Goal: Information Seeking & Learning: Find specific fact

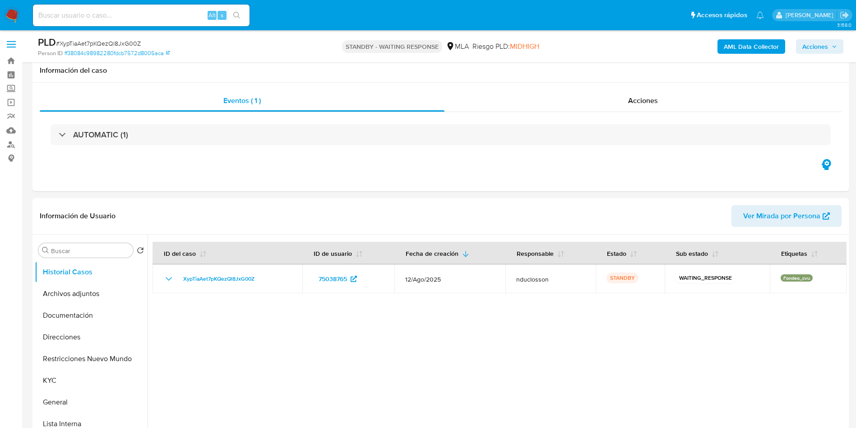
select select "10"
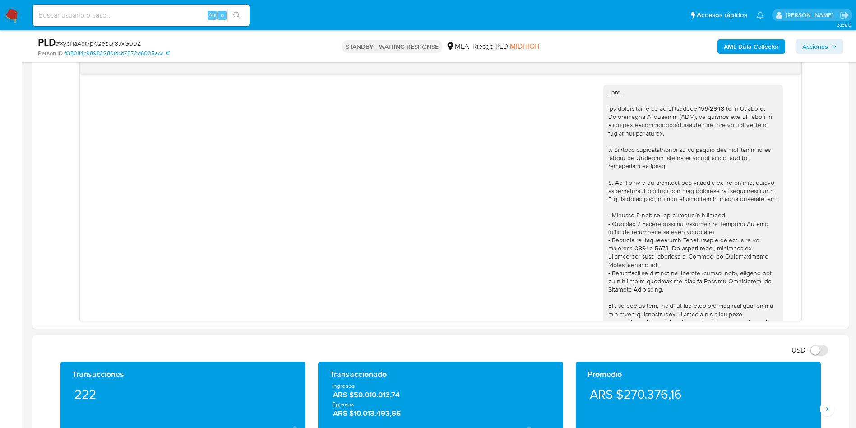
scroll to position [818, 0]
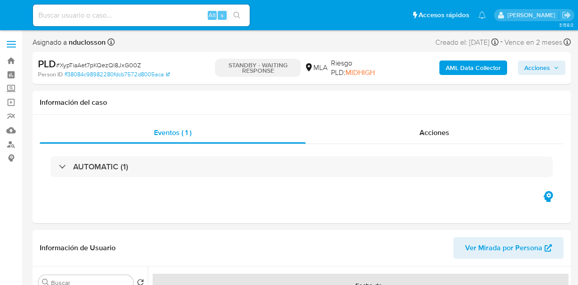
select select "10"
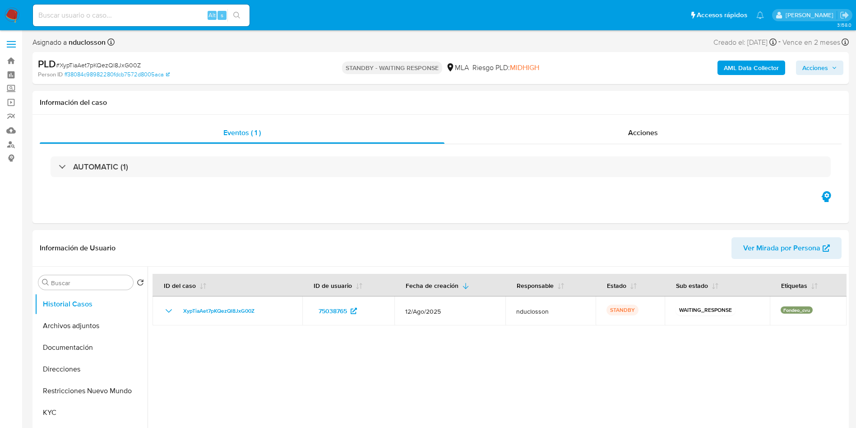
click at [577, 61] on b "AML Data Collector" at bounding box center [751, 68] width 55 height 14
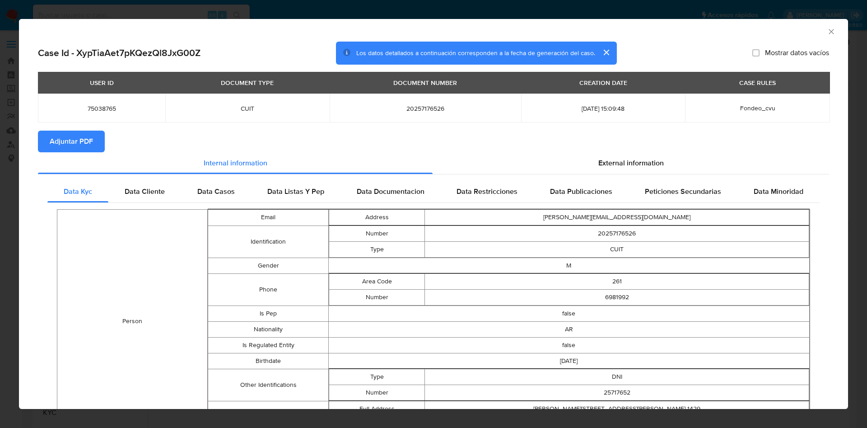
click at [226, 6] on div "AML Data Collector Case Id - XypTiaAet7pKQezQl8JxG00Z Los datos detallados a co…" at bounding box center [433, 214] width 867 height 428
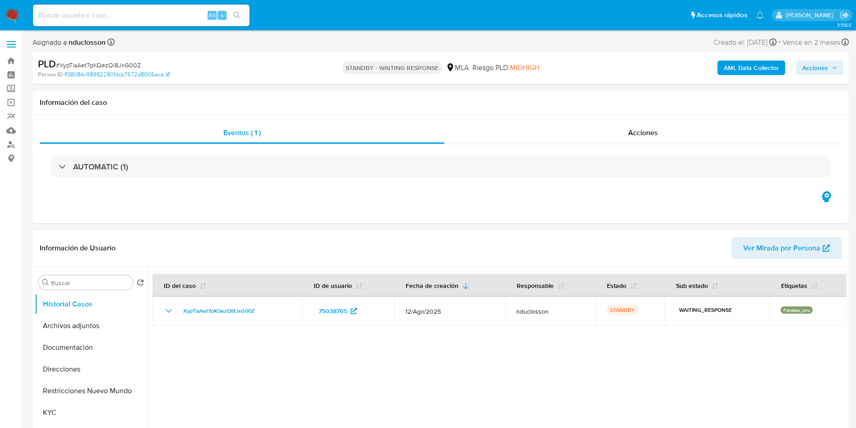
click at [91, 10] on input at bounding box center [141, 15] width 217 height 12
paste input "mxZ8tSjL4HMFCBrt5arnPKnz"
type input "mxZ8tSjL4HMFCBrt5arnPKnz"
click at [241, 15] on icon "search-icon" at bounding box center [236, 15] width 7 height 7
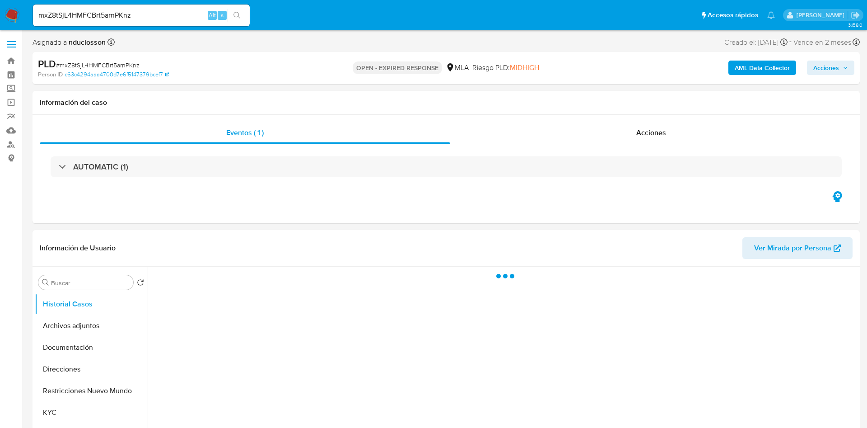
select select "10"
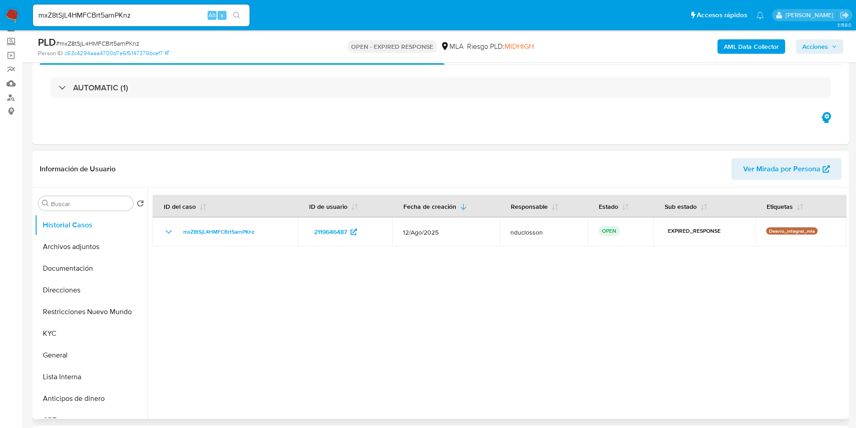
scroll to position [135, 0]
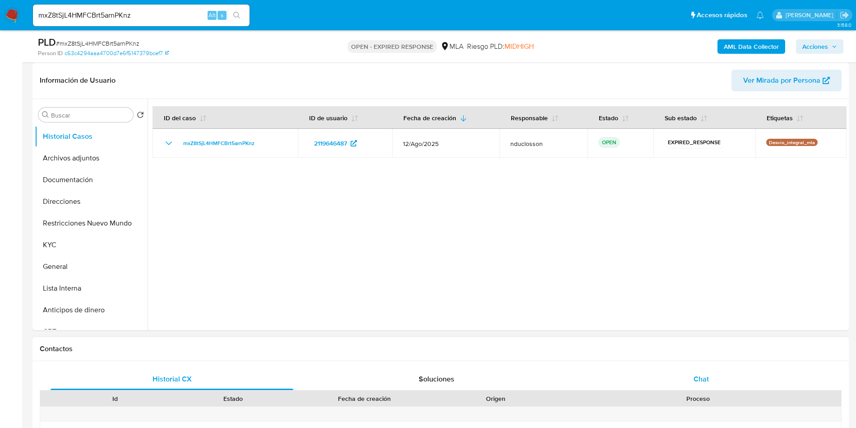
click at [577, 284] on div "Chat" at bounding box center [701, 379] width 243 height 22
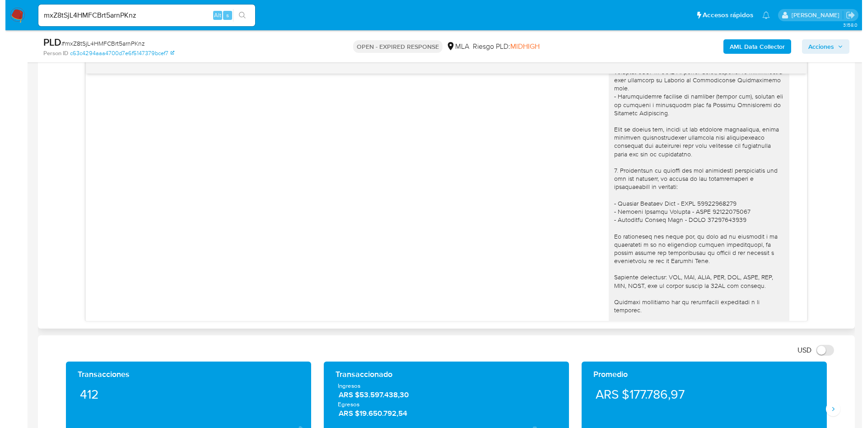
scroll to position [933, 0]
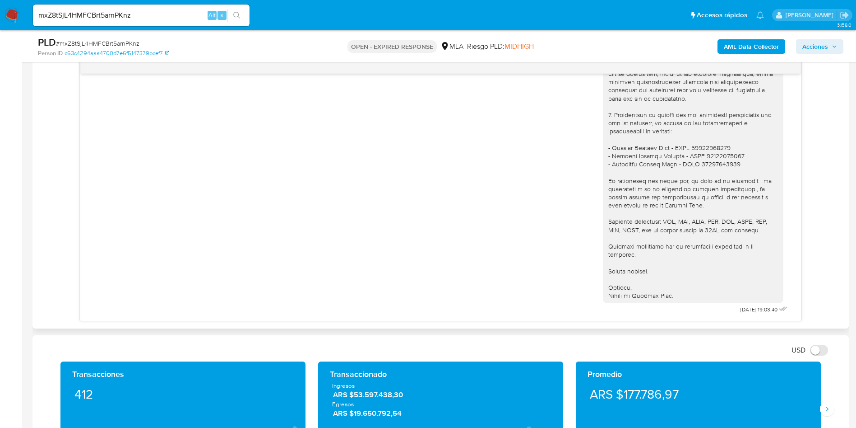
click at [577, 45] on b "AML Data Collector" at bounding box center [751, 46] width 55 height 14
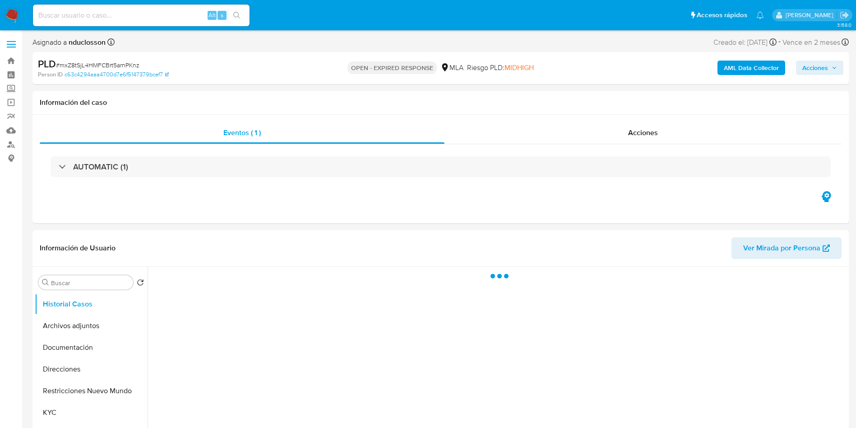
click at [735, 61] on b "AML Data Collector" at bounding box center [751, 68] width 55 height 14
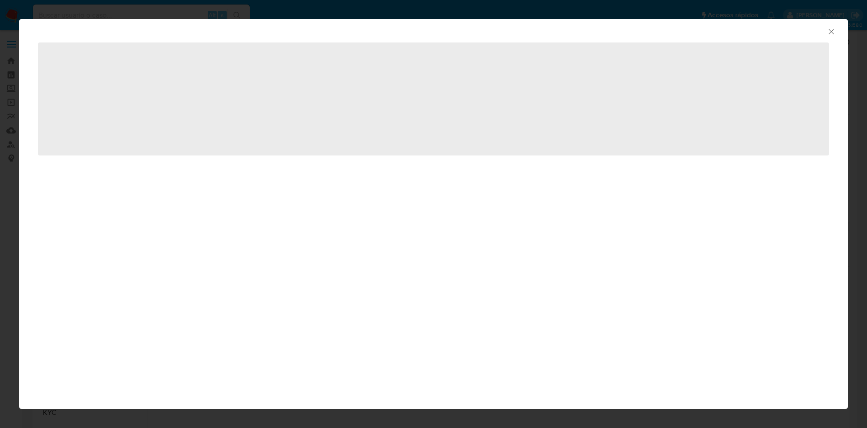
select select "10"
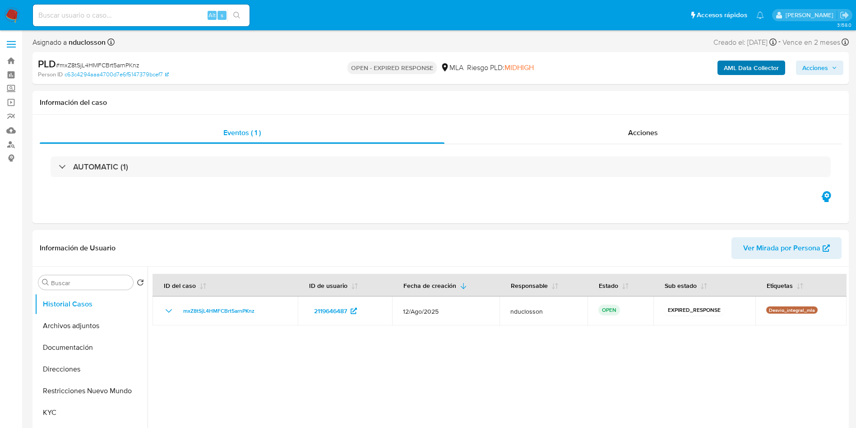
select select "10"
click at [762, 67] on b "AML Data Collector" at bounding box center [751, 68] width 55 height 14
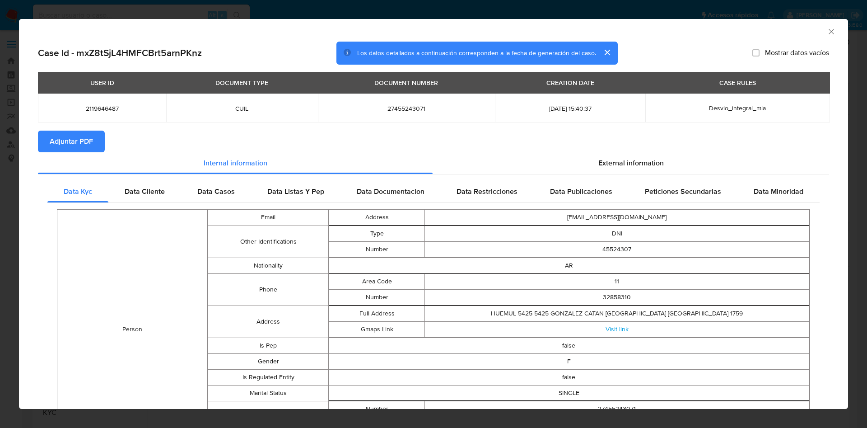
click at [600, 52] on button "cerrar" at bounding box center [607, 53] width 22 height 22
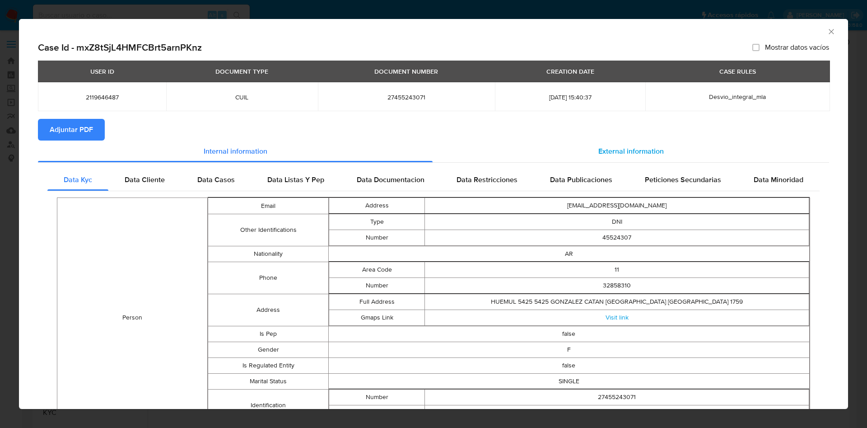
click at [598, 148] on span "External information" at bounding box center [630, 151] width 65 height 10
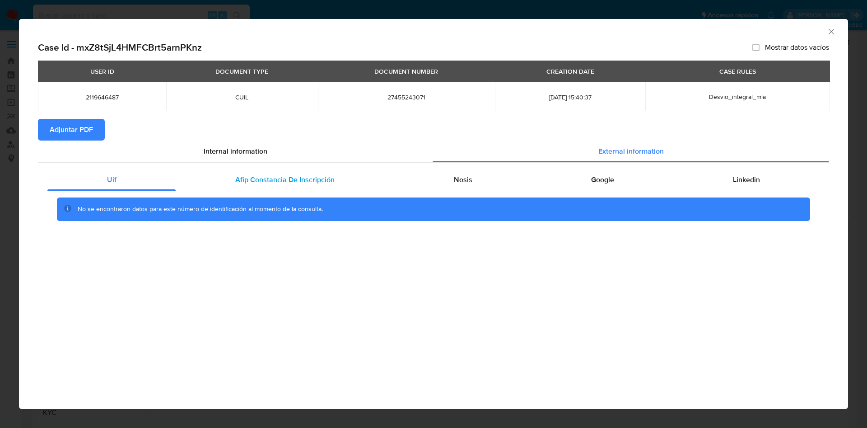
click at [260, 178] on span "Afip Constancia De Inscripción" at bounding box center [284, 179] width 99 height 10
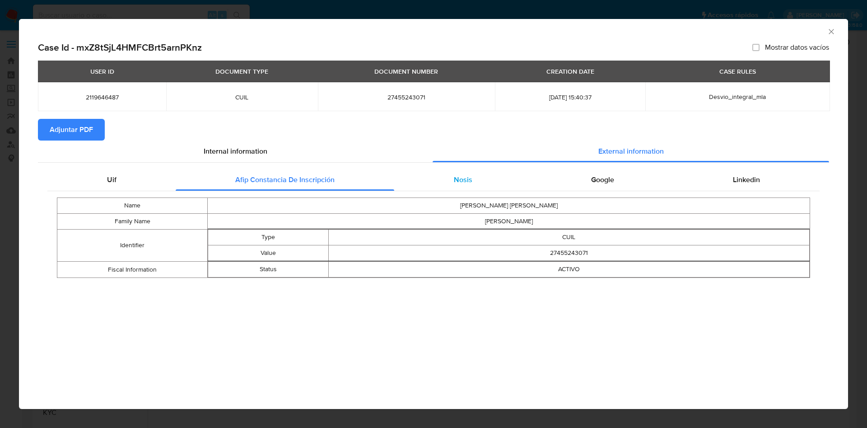
click at [469, 179] on span "Nosis" at bounding box center [463, 179] width 19 height 10
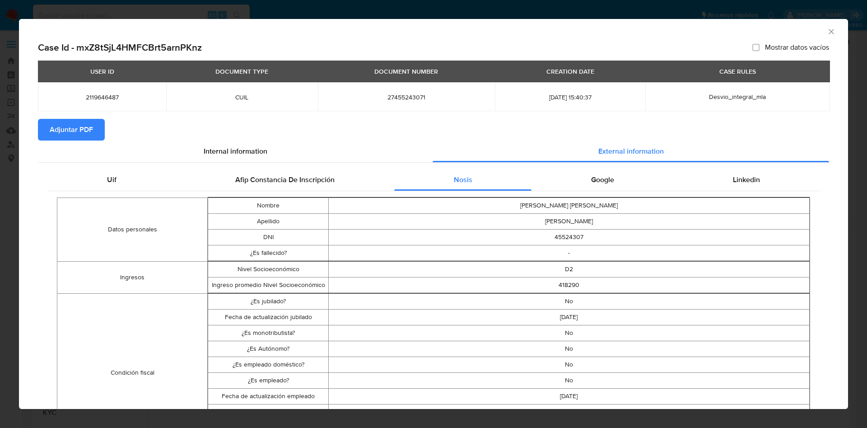
click at [128, 1] on div "AML Data Collector Case Id - mxZ8tSjL4HMFCBrt5arnPKnz Mostrar datos vacíos USER…" at bounding box center [433, 214] width 867 height 428
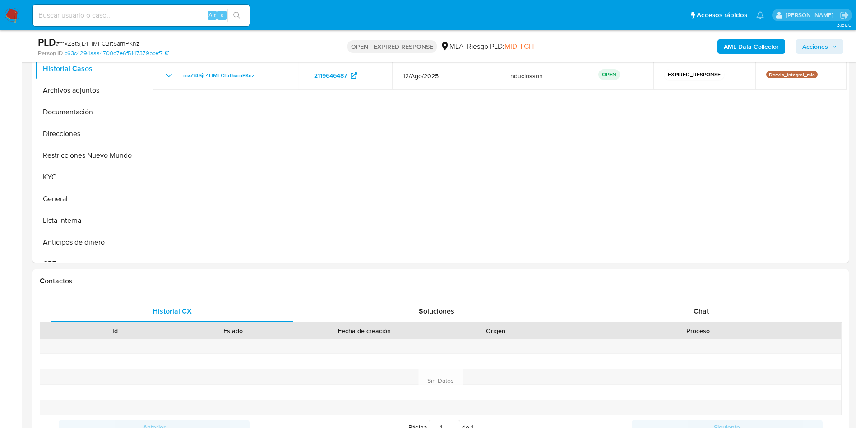
click at [710, 302] on div "Chat" at bounding box center [701, 311] width 243 height 22
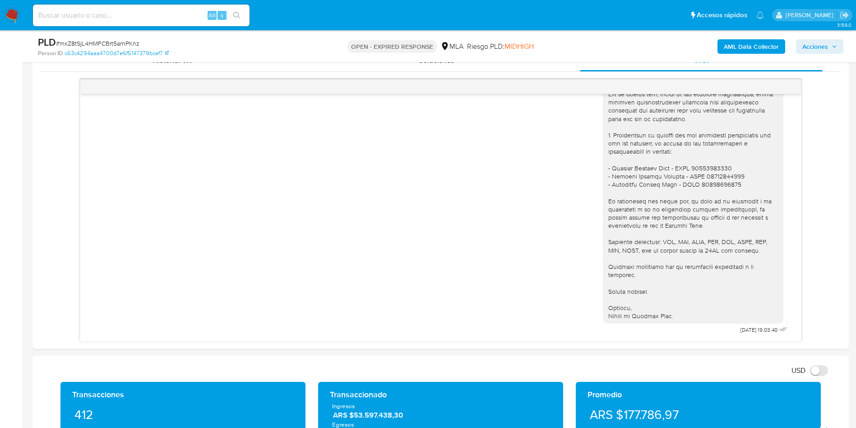
scroll to position [474, 0]
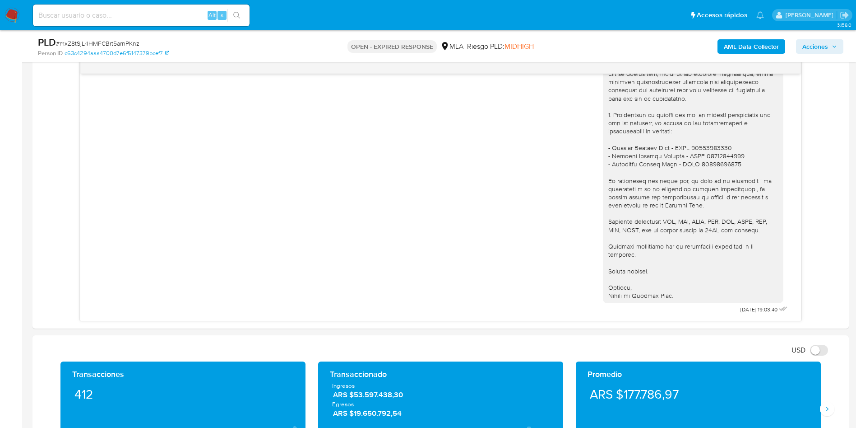
click at [84, 20] on input at bounding box center [141, 15] width 217 height 12
paste input "JwlmX1PNehpgsbaQihdZfvZT"
type input "JwlmX1PNehpgsbaQihdZfvZT"
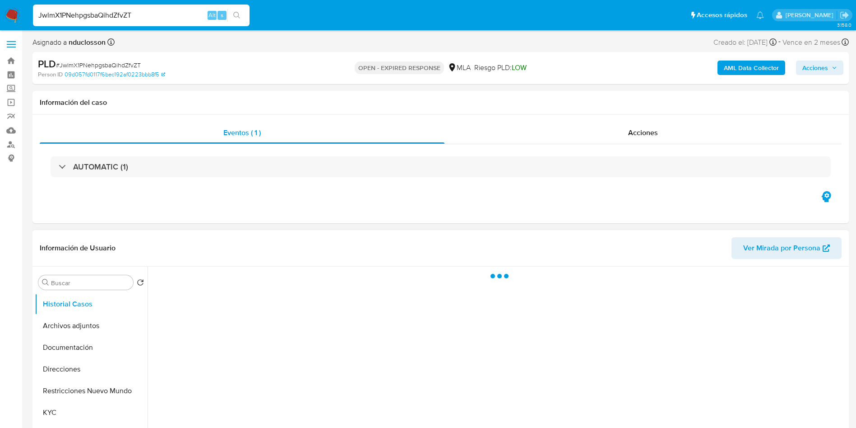
scroll to position [135, 0]
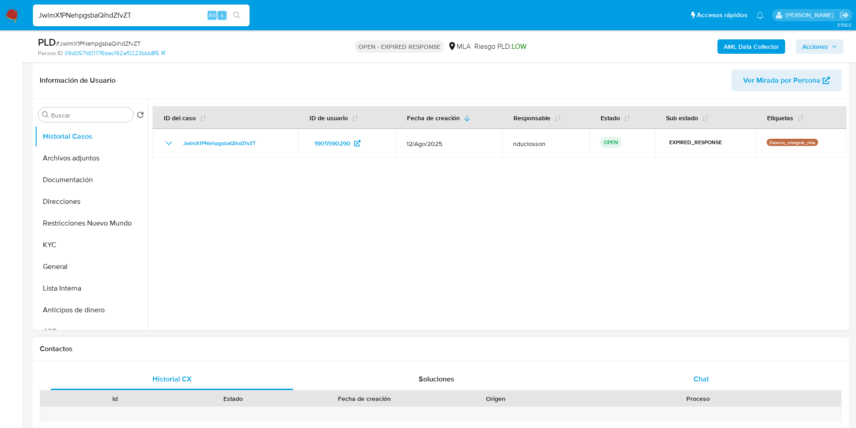
click at [704, 375] on span "Chat" at bounding box center [701, 378] width 15 height 10
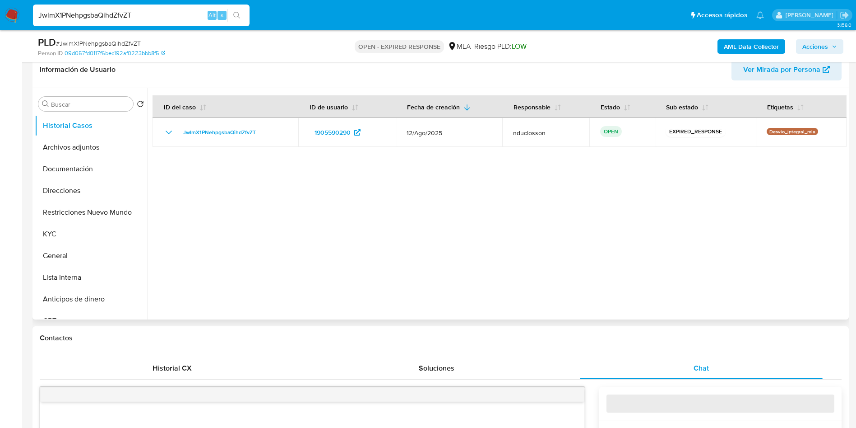
select select "10"
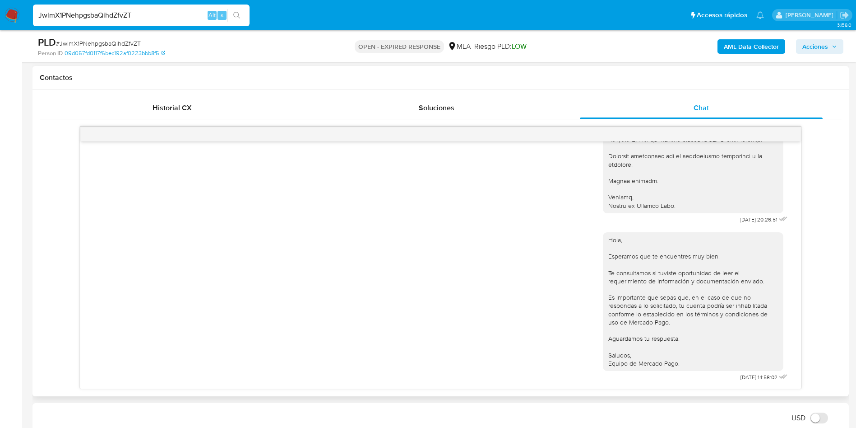
scroll to position [799, 0]
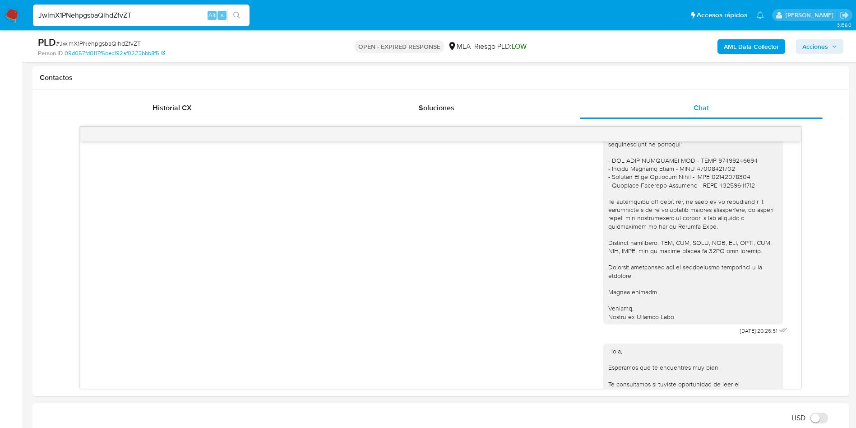
click at [96, 18] on input "JwlmX1PNehpgsbaQihdZfvZT" at bounding box center [141, 15] width 217 height 12
paste input "Qvq2Yo8jZ5RDFE9si17ngRsd"
type input "Qvq2Yo8jZ5RDFE9si17ngRsd"
click at [241, 14] on button "search-icon" at bounding box center [237, 15] width 19 height 13
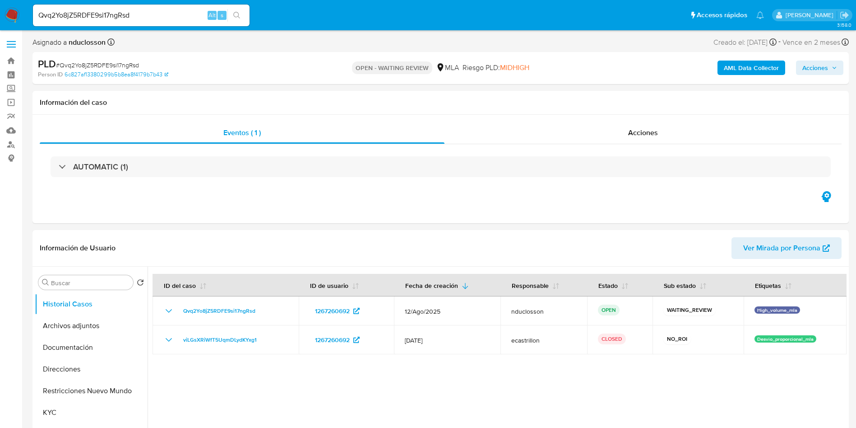
select select "10"
click at [119, 10] on input "Qvq2Yo8jZ5RDFE9si17ngRsd" at bounding box center [141, 15] width 217 height 12
paste input "E93Kn0AS1SwRIHtJIOS3jeoU"
type input "E93Kn0AS1SwRIHtJIOS3jeoU"
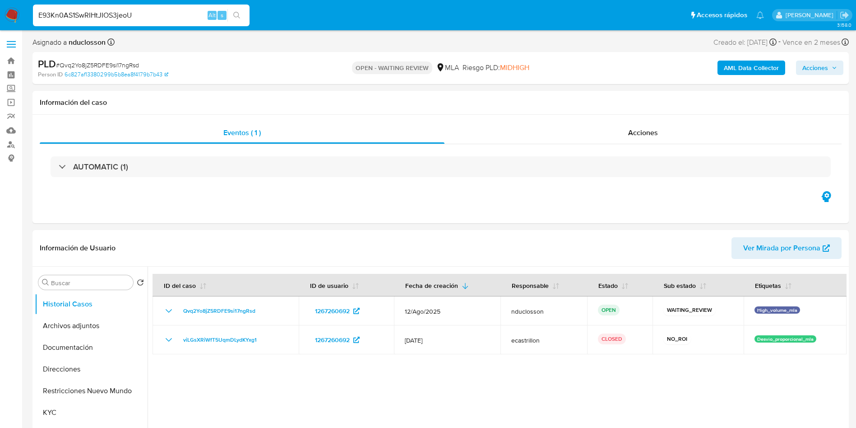
click at [246, 16] on button "search-icon" at bounding box center [237, 15] width 19 height 13
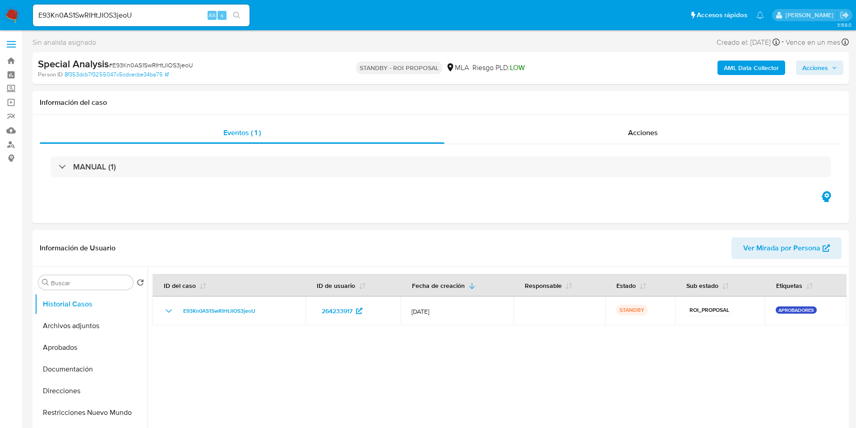
select select "10"
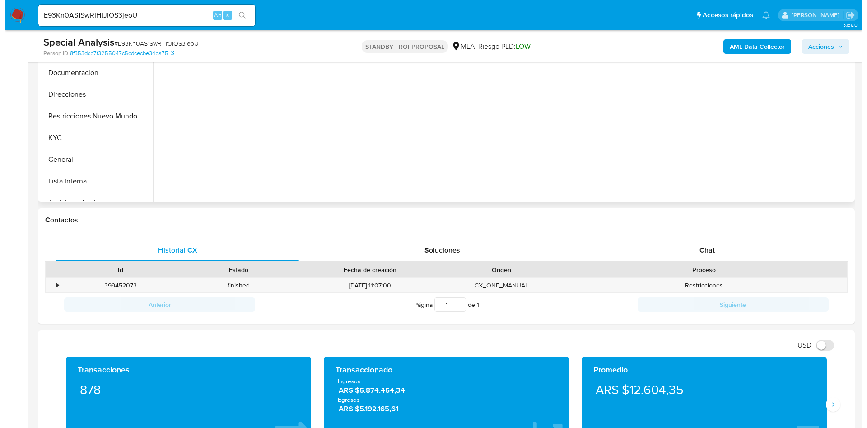
scroll to position [135, 0]
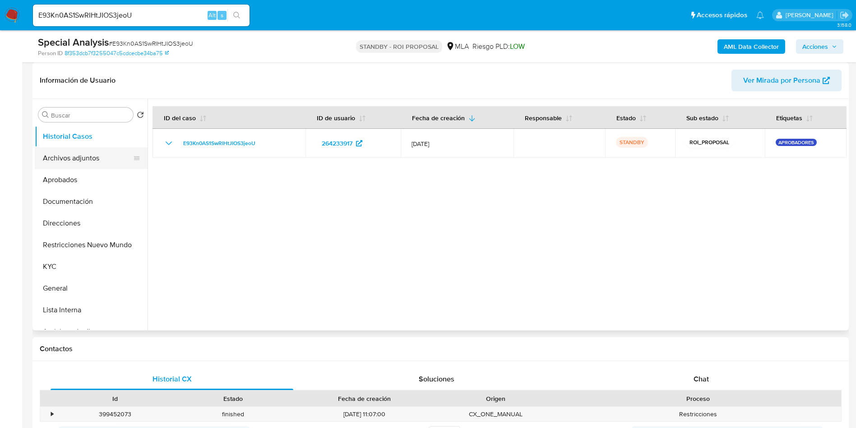
click at [60, 153] on button "Archivos adjuntos" at bounding box center [88, 158] width 106 height 22
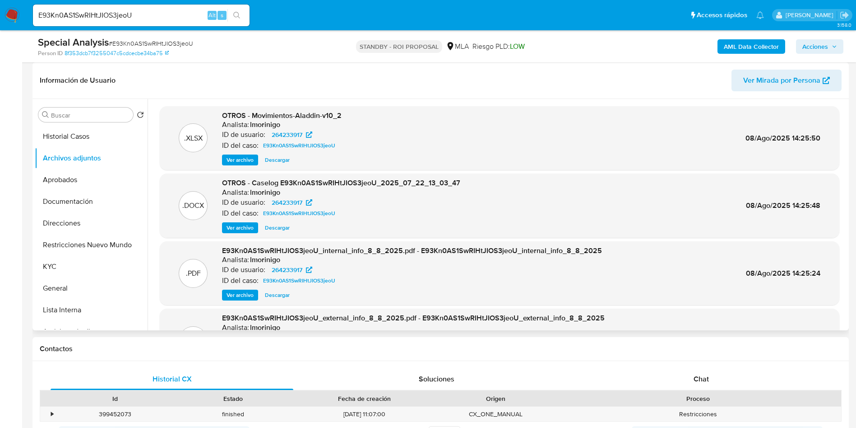
click at [236, 227] on span "Ver archivo" at bounding box center [240, 227] width 27 height 9
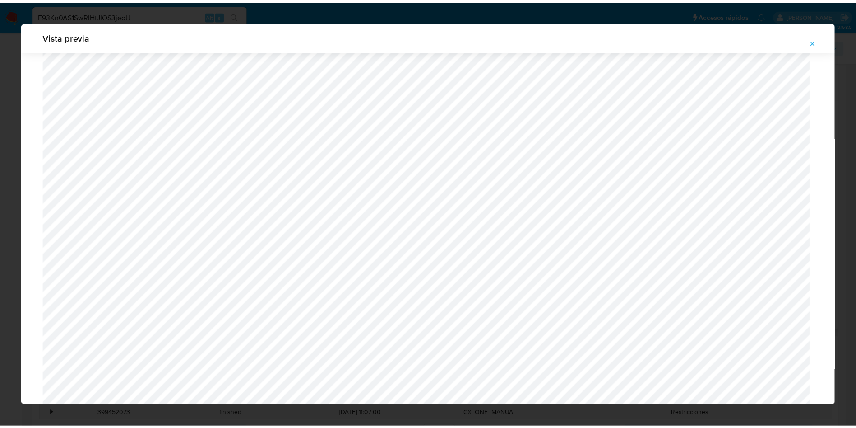
scroll to position [0, 0]
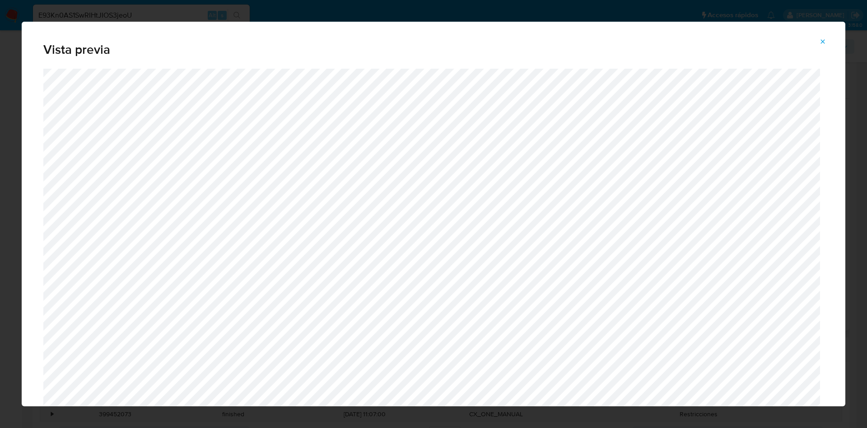
click at [406, 8] on div "Vista previa" at bounding box center [433, 214] width 867 height 428
click at [826, 41] on icon "Attachment preview" at bounding box center [822, 41] width 7 height 7
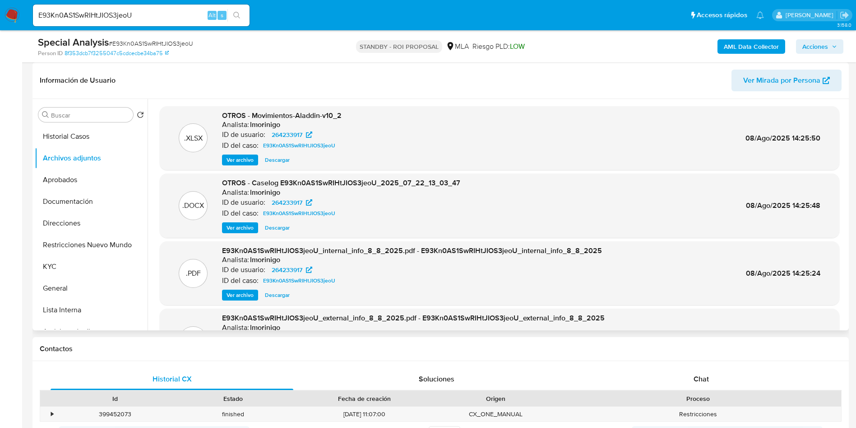
click at [280, 229] on span "Descargar" at bounding box center [277, 227] width 25 height 9
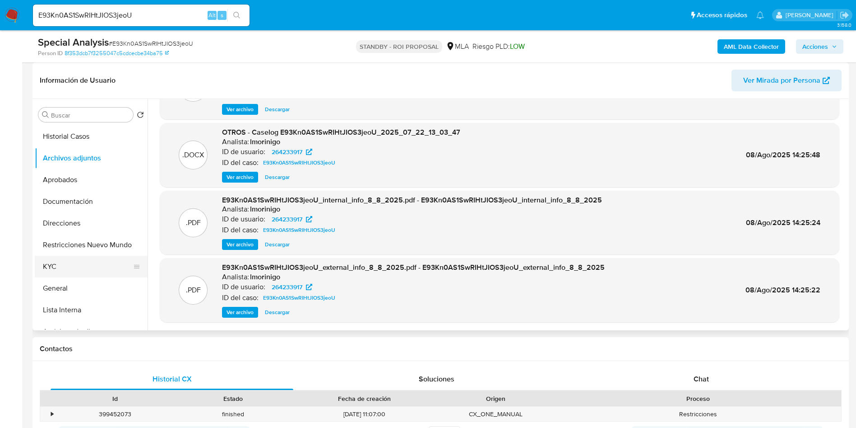
click at [79, 263] on button "KYC" at bounding box center [88, 267] width 106 height 22
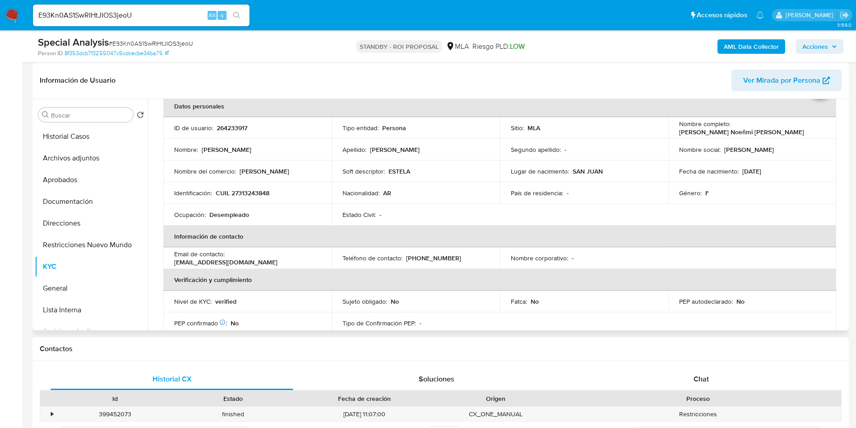
scroll to position [68, 0]
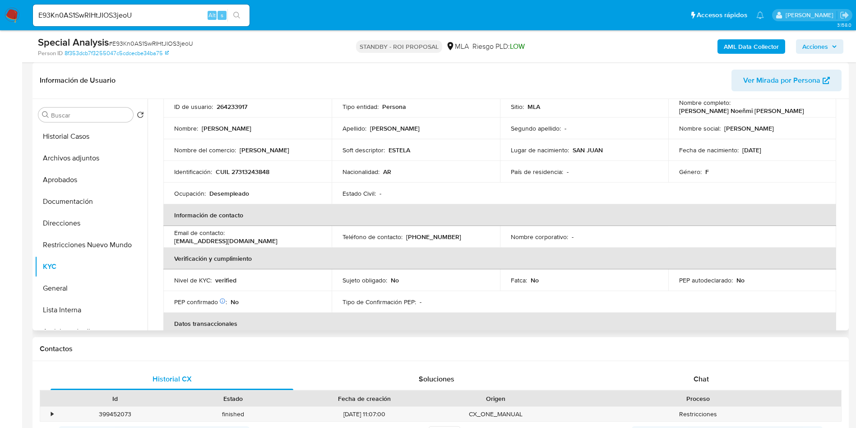
click at [260, 238] on p "esteladelgado19@gmail.com" at bounding box center [225, 241] width 103 height 8
click at [278, 237] on p "esteladelgado19@gmail.com" at bounding box center [225, 241] width 103 height 8
drag, startPoint x: 312, startPoint y: 238, endPoint x: 229, endPoint y: 235, distance: 82.7
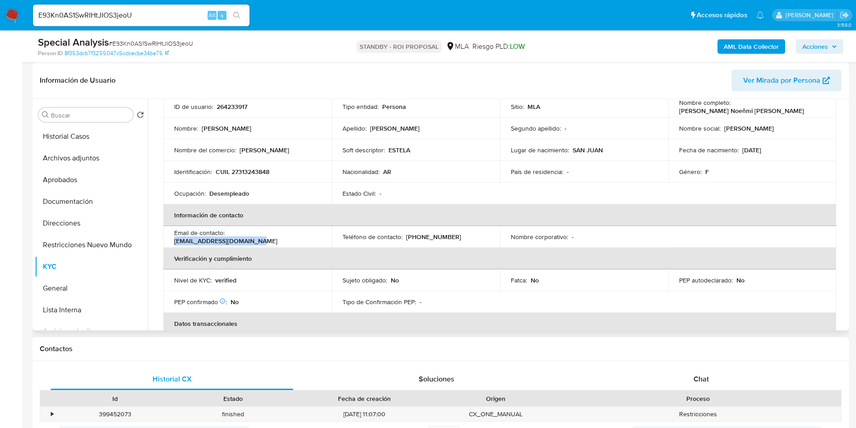
click at [229, 235] on div "Email de contacto : esteladelgado19@gmail.com" at bounding box center [247, 236] width 147 height 16
copy p "esteladelgado19@gmail.com"
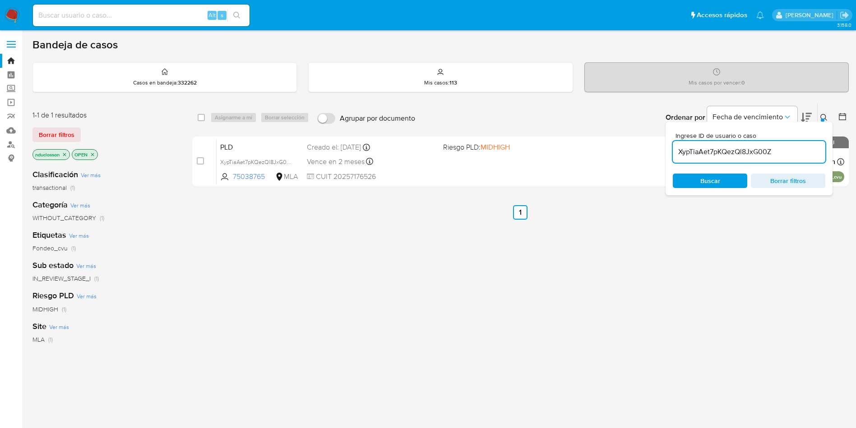
click at [95, 14] on input at bounding box center [141, 15] width 217 height 12
paste input "afCKoocSOg7OHbRADFGI1svd"
type input "afCKoocSOg7OHbRADFGI1svd"
click at [230, 18] on button "search-icon" at bounding box center [237, 15] width 19 height 13
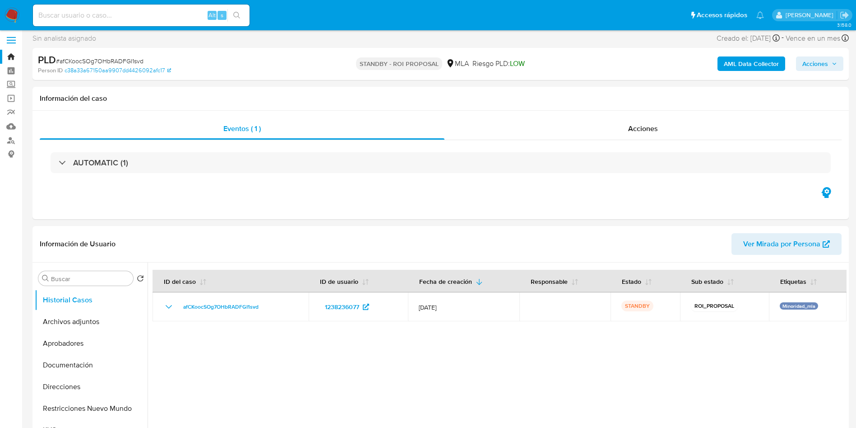
select select "10"
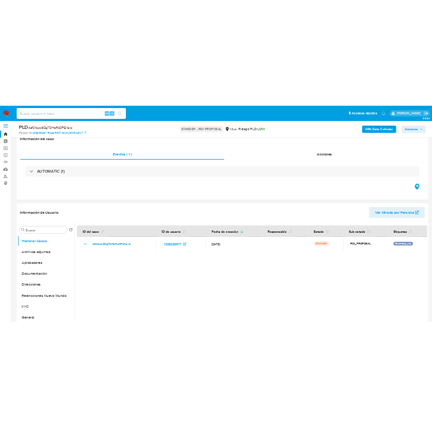
scroll to position [68, 0]
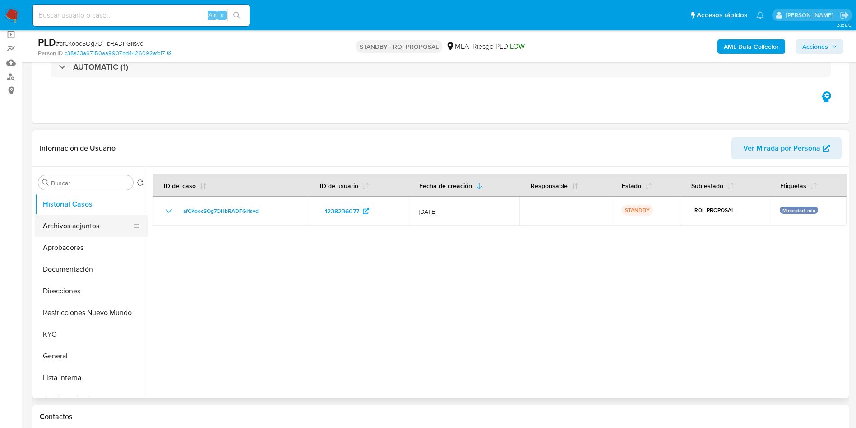
click at [64, 228] on button "Archivos adjuntos" at bounding box center [88, 226] width 106 height 22
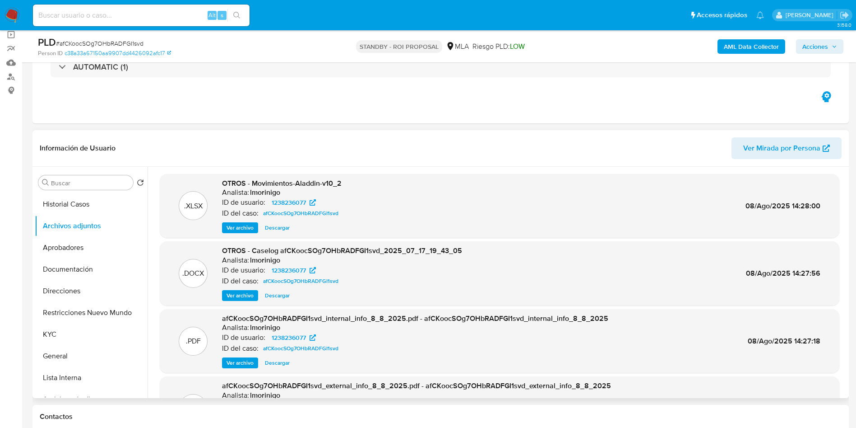
click at [233, 302] on div ".DOCX OTROS - Caselog afCKoocSOg7OHbRADFGI1svd_2025_07_17_19_43_05 Analista: lm…" at bounding box center [500, 273] width 680 height 64
click at [232, 301] on div ".DOCX OTROS - Caselog afCKoocSOg7OHbRADFGI1svd_2025_07_17_19_43_05 Analista: lm…" at bounding box center [500, 273] width 680 height 64
click at [231, 291] on span "Ver archivo" at bounding box center [240, 295] width 27 height 9
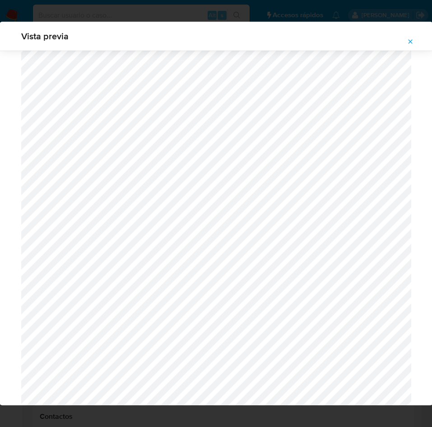
scroll to position [117, 0]
click at [410, 39] on icon "Attachment preview" at bounding box center [410, 41] width 7 height 7
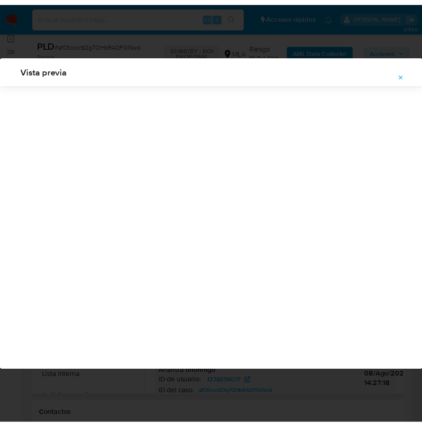
scroll to position [0, 0]
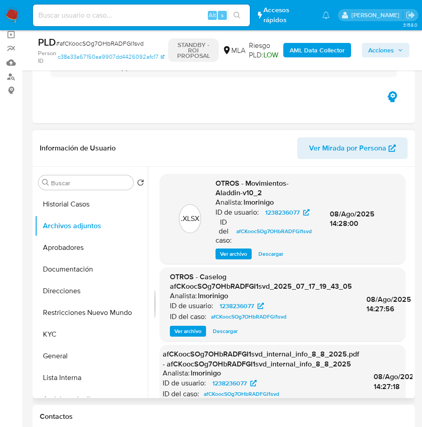
click at [223, 335] on span "Descargar" at bounding box center [225, 330] width 25 height 9
click at [64, 337] on button "KYC" at bounding box center [88, 334] width 106 height 22
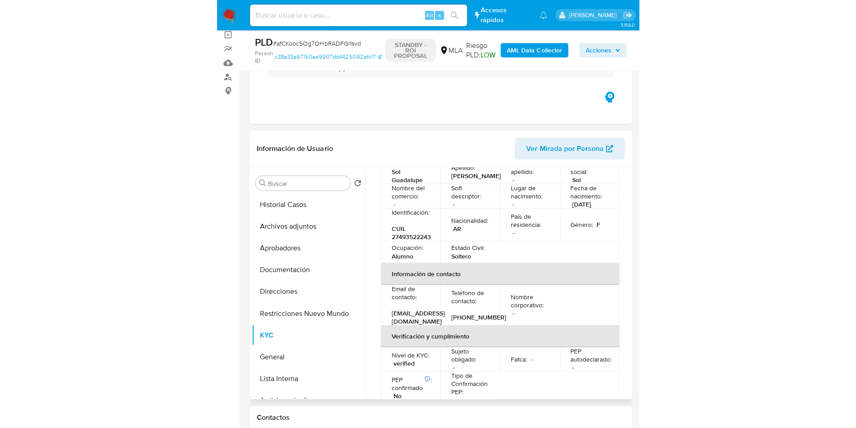
scroll to position [82, 0]
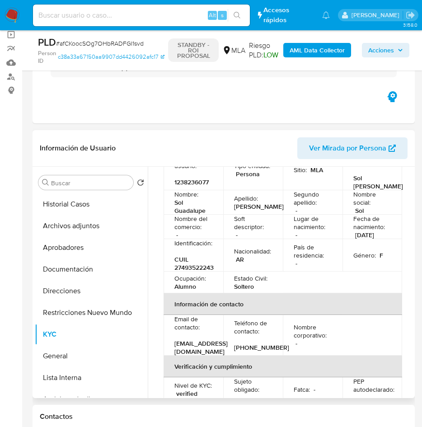
click at [198, 355] on p "[EMAIL_ADDRESS][DOMAIN_NAME]" at bounding box center [200, 347] width 53 height 16
click at [200, 355] on p "[EMAIL_ADDRESS][DOMAIN_NAME]" at bounding box center [200, 347] width 53 height 16
drag, startPoint x: 174, startPoint y: 370, endPoint x: 230, endPoint y: 372, distance: 56.1
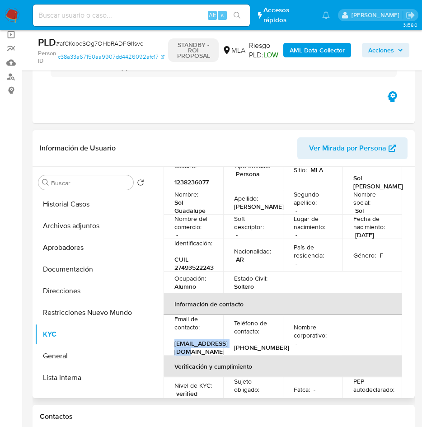
click at [228, 355] on p "[EMAIL_ADDRESS][DOMAIN_NAME]" at bounding box center [200, 347] width 53 height 16
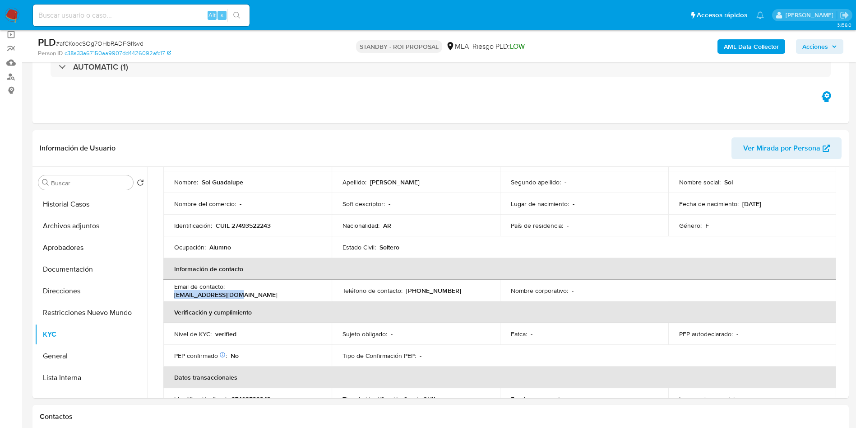
scroll to position [76, 0]
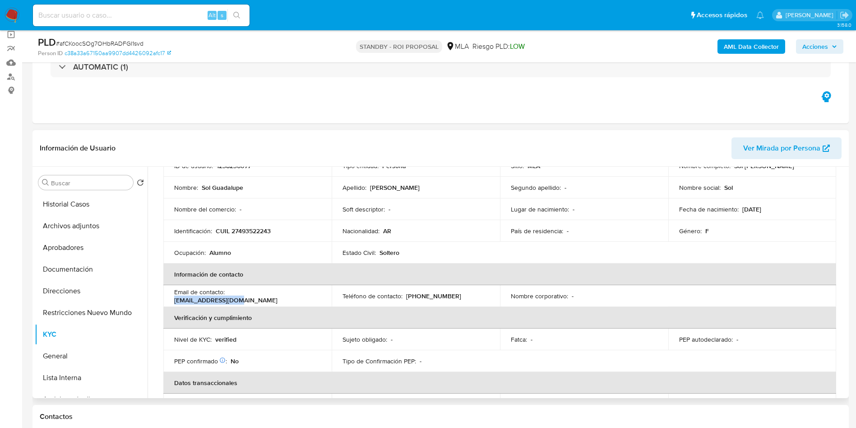
click at [246, 298] on p "[EMAIL_ADDRESS][DOMAIN_NAME]" at bounding box center [225, 300] width 103 height 8
click at [247, 298] on p "[EMAIL_ADDRESS][DOMAIN_NAME]" at bounding box center [225, 300] width 103 height 8
click at [248, 298] on p "[EMAIL_ADDRESS][DOMAIN_NAME]" at bounding box center [225, 300] width 103 height 8
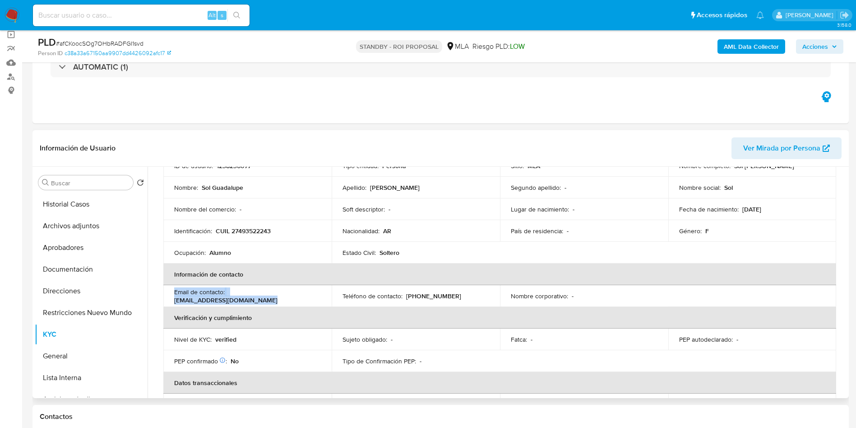
click at [248, 298] on p "[EMAIL_ADDRESS][DOMAIN_NAME]" at bounding box center [225, 300] width 103 height 8
click at [278, 296] on p "[EMAIL_ADDRESS][DOMAIN_NAME]" at bounding box center [225, 300] width 103 height 8
drag, startPoint x: 299, startPoint y: 295, endPoint x: 232, endPoint y: 291, distance: 67.4
click at [232, 291] on div "Email de contacto : [EMAIL_ADDRESS][DOMAIN_NAME]" at bounding box center [247, 296] width 147 height 16
copy p "[EMAIL_ADDRESS][DOMAIN_NAME]"
